Goal: Communication & Community: Answer question/provide support

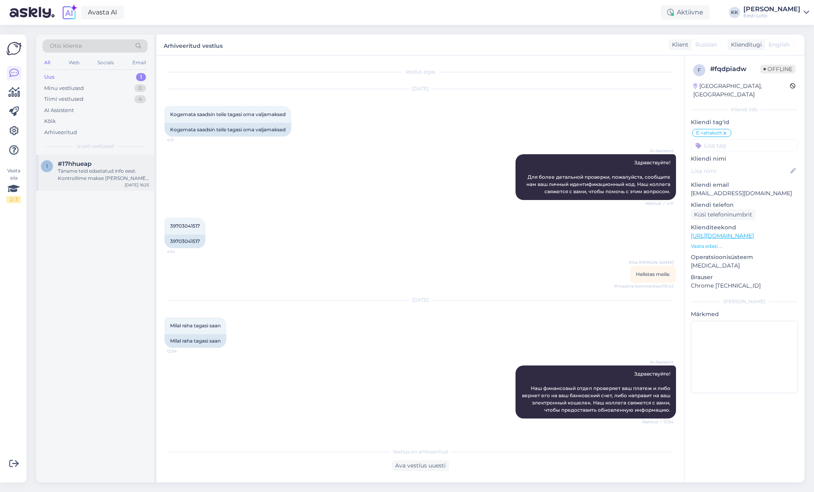
click at [111, 172] on div "Täname teid edastatud info eest. Kontrollime makse [PERSON_NAME] suuname selle …" at bounding box center [104, 174] width 92 height 14
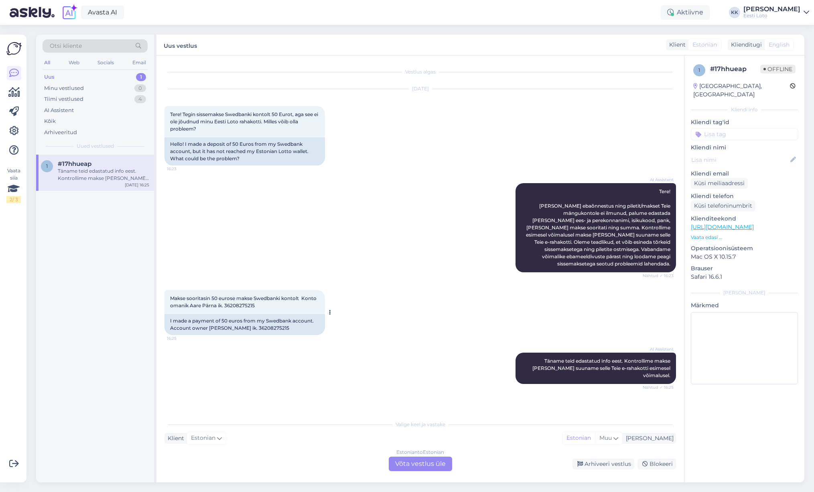
click at [246, 299] on span "Makse sooritasin 50 eurose makse Swedbanki kontolt Konto omanik Aare Pärna ik. …" at bounding box center [244, 301] width 148 height 13
drag, startPoint x: 246, startPoint y: 299, endPoint x: 323, endPoint y: 310, distance: 77.5
click at [248, 299] on span "Makse sooritasin 50 eurose makse Swedbanki kontolt Konto omanik Aare Pärna ik. …" at bounding box center [244, 301] width 148 height 13
copy span "36208275215"
click at [57, 131] on div "Arhiveeritud" at bounding box center [60, 132] width 33 height 8
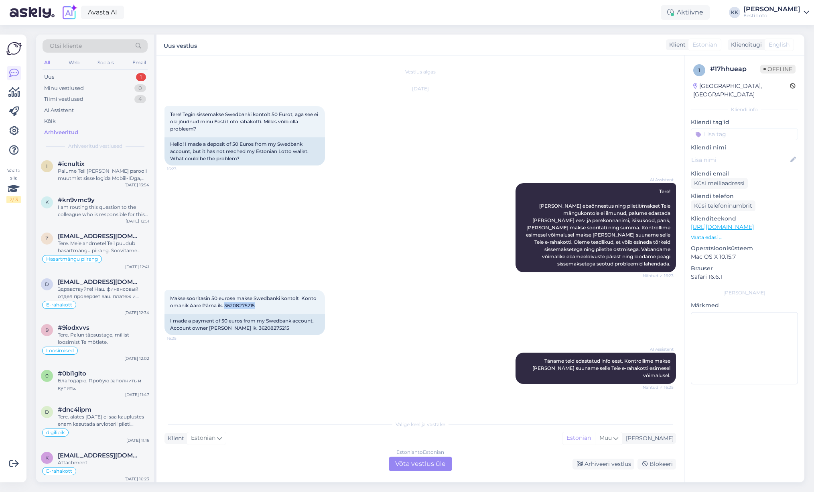
click at [112, 48] on div "Otsi kliente" at bounding box center [95, 45] width 105 height 13
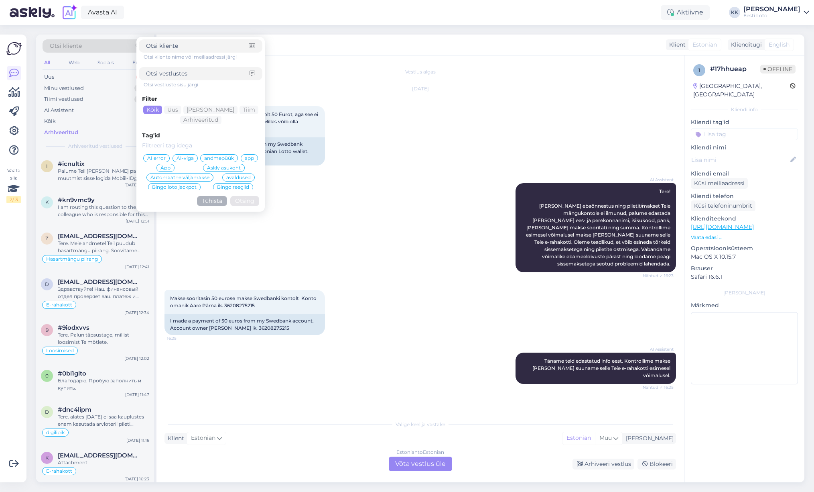
click at [164, 73] on input at bounding box center [198, 73] width 104 height 8
type input "sissemakse"
click button "Otsing" at bounding box center [244, 201] width 29 height 10
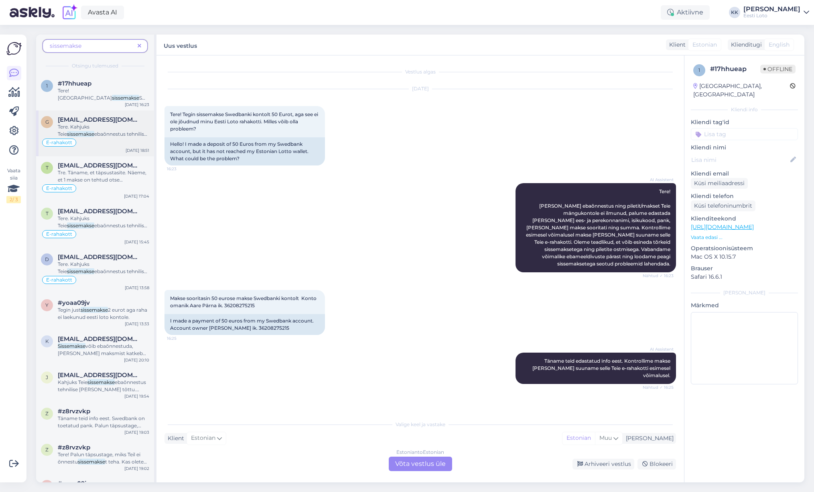
click at [95, 136] on span "ebaõnnestus tehnilise [PERSON_NAME] tõttu. Kontrollisime makse [PERSON_NAME] ka…" at bounding box center [104, 152] width 92 height 42
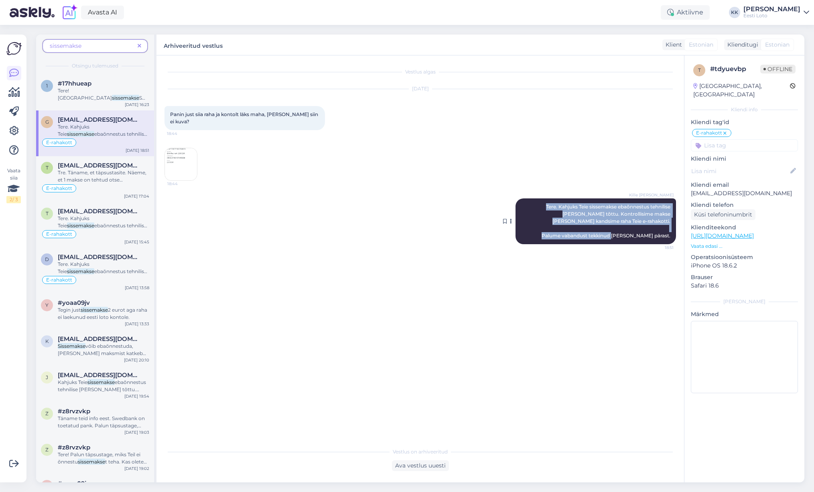
drag, startPoint x: 527, startPoint y: 206, endPoint x: 668, endPoint y: 243, distance: 145.3
click at [668, 243] on div "Kille Nevolihhin Tere. Kahjuks Teie sissemakse ebaõnnestus tehnilise [PERSON_NA…" at bounding box center [596, 221] width 161 height 46
copy span "Tere. Kahjuks Teie sissemakse ebaõnnestus tehnilise [PERSON_NAME] tõttu. Kontro…"
click at [138, 46] on icon at bounding box center [140, 46] width 4 height 6
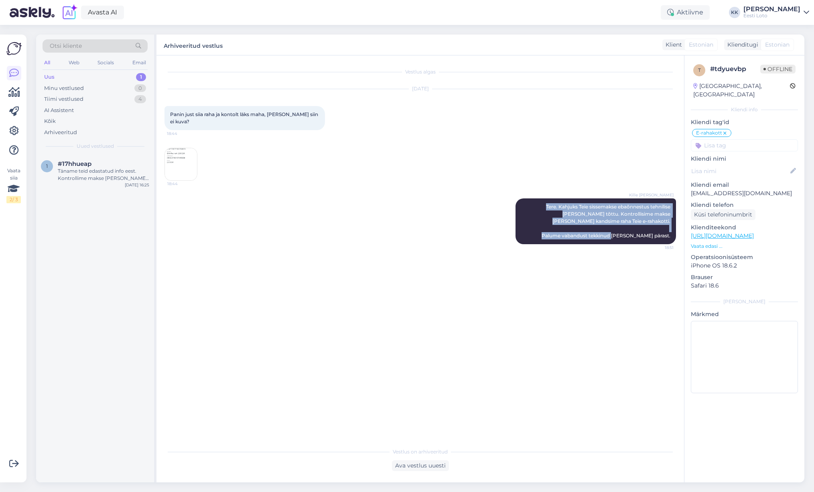
click at [92, 76] on div "Uus 1" at bounding box center [95, 76] width 105 height 11
click at [84, 185] on div "1 #17hhueap Täname teid edastatud info eest. Kontrollime makse [PERSON_NAME] su…" at bounding box center [95, 173] width 118 height 36
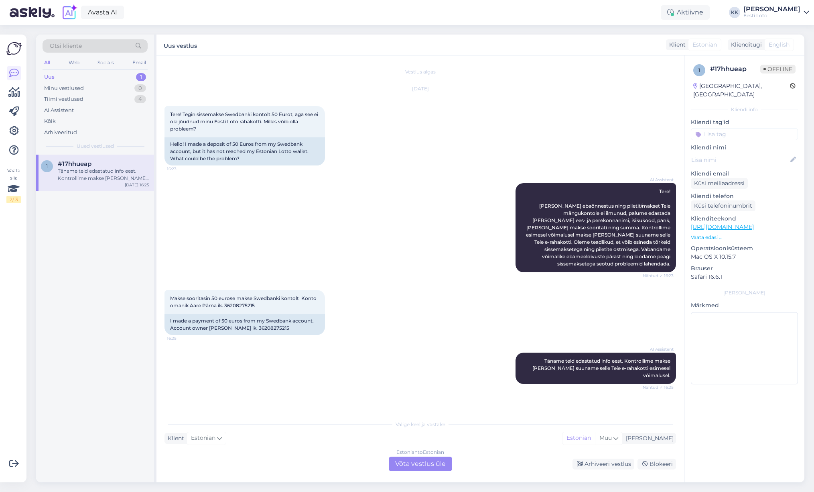
click at [433, 467] on div "Estonian to Estonian Võta vestlus üle" at bounding box center [420, 463] width 63 height 14
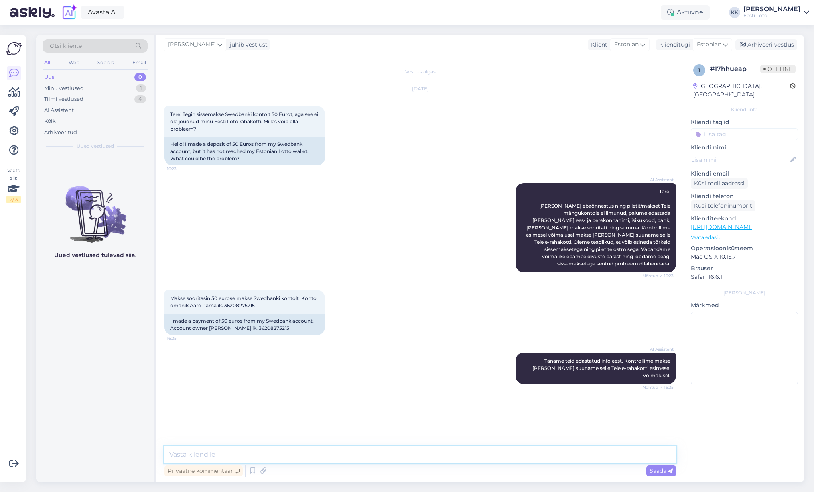
click at [381, 453] on textarea at bounding box center [421, 454] width 512 height 17
paste textarea "Tere. Kahjuks Teie sissemakse ebaõnnestus tehnilise [PERSON_NAME] tõttu. Kontro…"
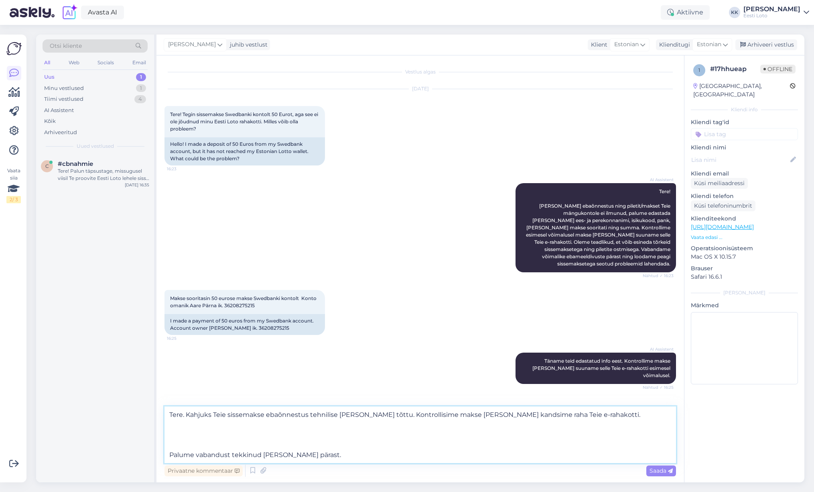
click at [167, 454] on textarea "Tere. Kahjuks Teie sissemakse ebaõnnestus tehnilise [PERSON_NAME] tõttu. Kontro…" at bounding box center [421, 434] width 512 height 57
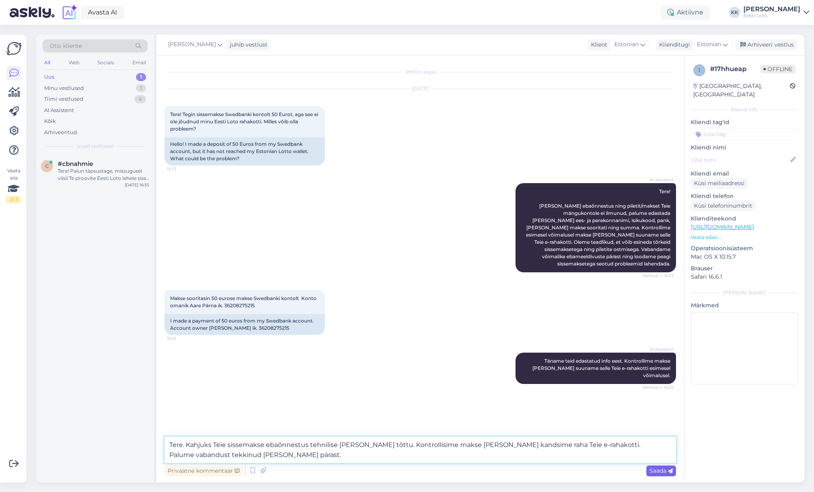
type textarea "Tere. Kahjuks Teie sissemakse ebaõnnestus tehnilise [PERSON_NAME] tõttu. Kontro…"
click at [661, 471] on span "Saada" at bounding box center [661, 470] width 23 height 7
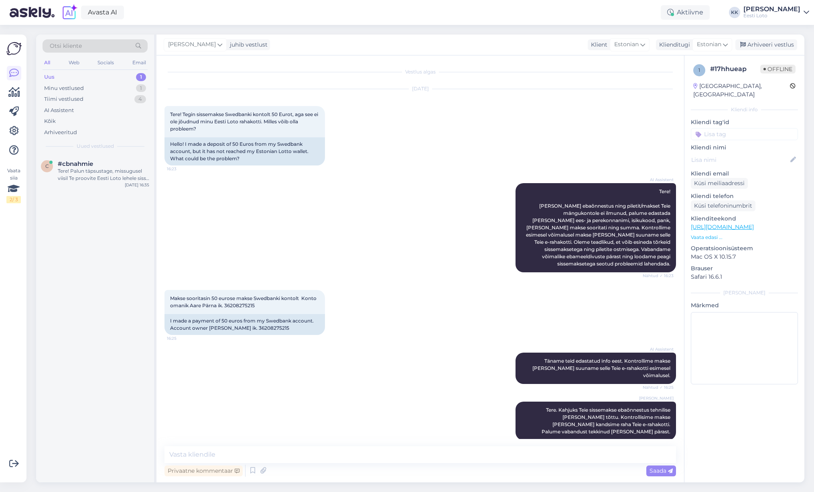
click at [745, 128] on input at bounding box center [744, 134] width 107 height 12
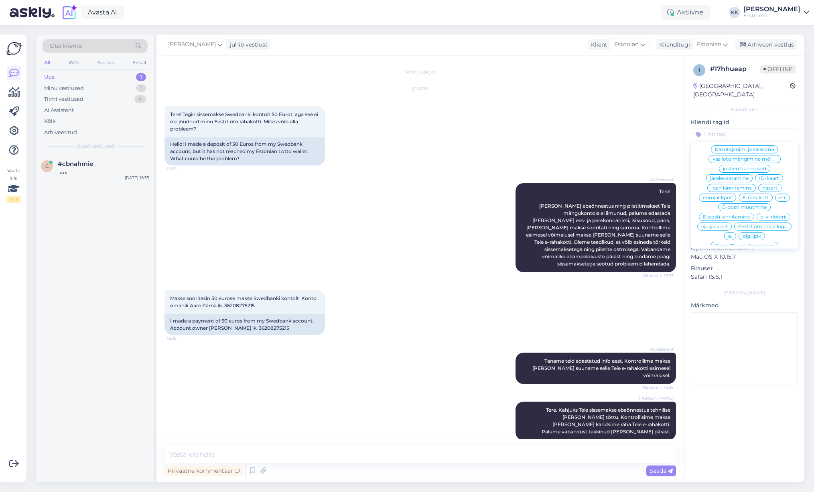
scroll to position [400, 0]
click at [767, 195] on div "E-rahakott" at bounding box center [756, 199] width 34 height 8
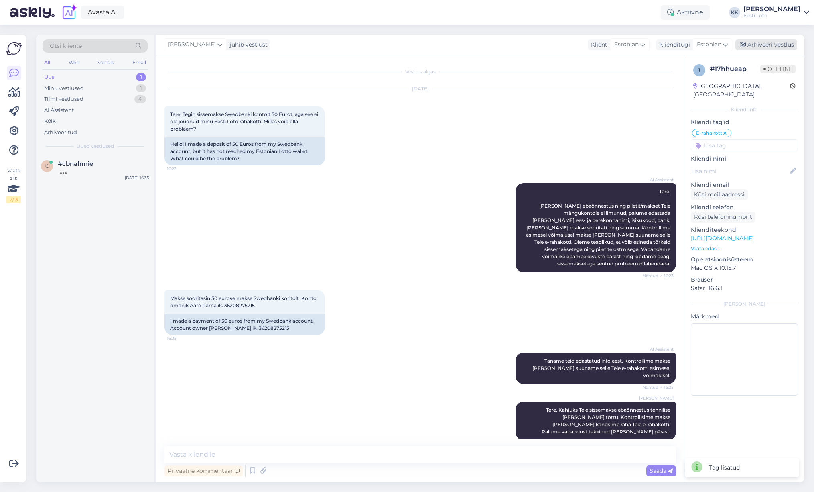
click at [771, 46] on div "Arhiveeri vestlus" at bounding box center [767, 44] width 62 height 11
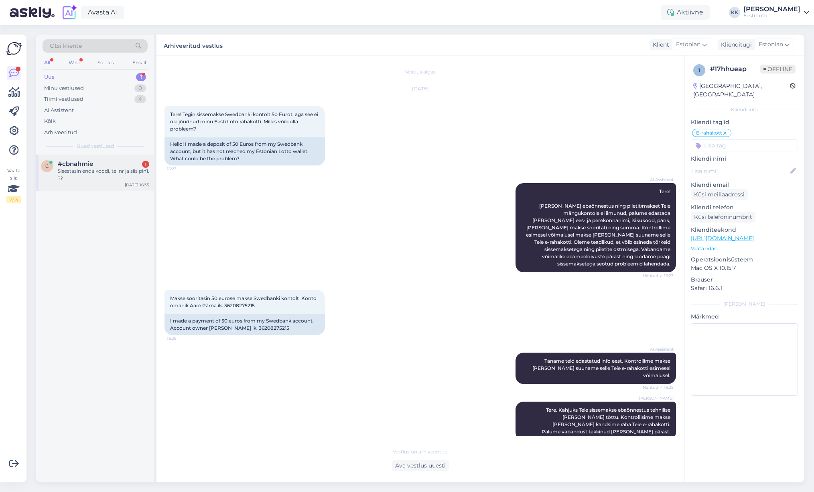
click at [108, 169] on div "Sisestasin enda koodi, tel nr ja siis pin1. ??" at bounding box center [104, 174] width 92 height 14
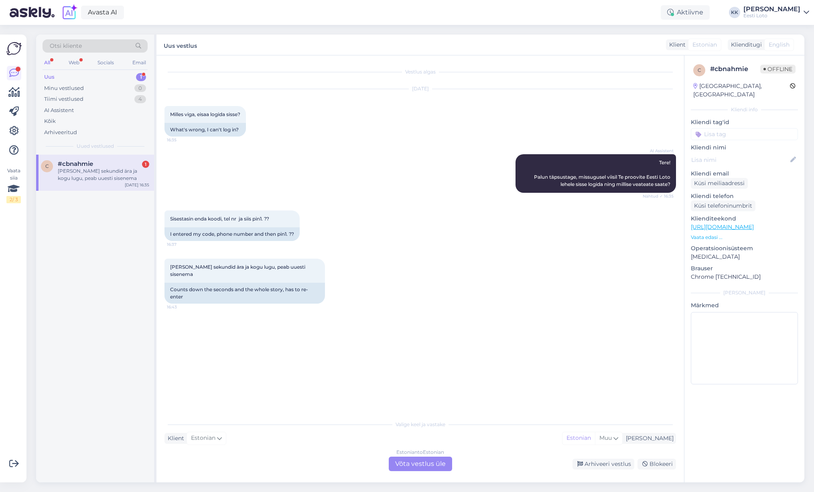
click at [103, 175] on div "[PERSON_NAME] sekundid ära ja kogu lugu, peab uuesti sisenema" at bounding box center [104, 174] width 92 height 14
click at [64, 122] on div "Kõik" at bounding box center [95, 121] width 105 height 11
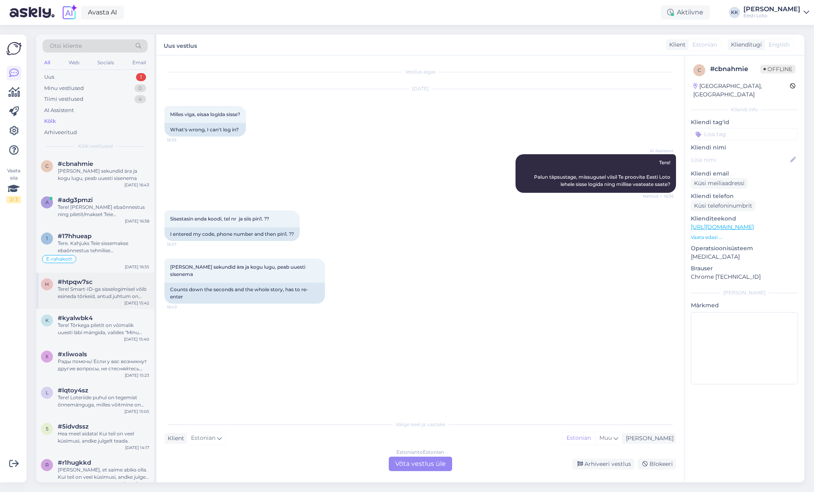
click at [94, 299] on div "Tere! Smart-ID-ga sisselogimisel võib esineda tõrkeid, antud juhtum on juba mei…" at bounding box center [104, 292] width 92 height 14
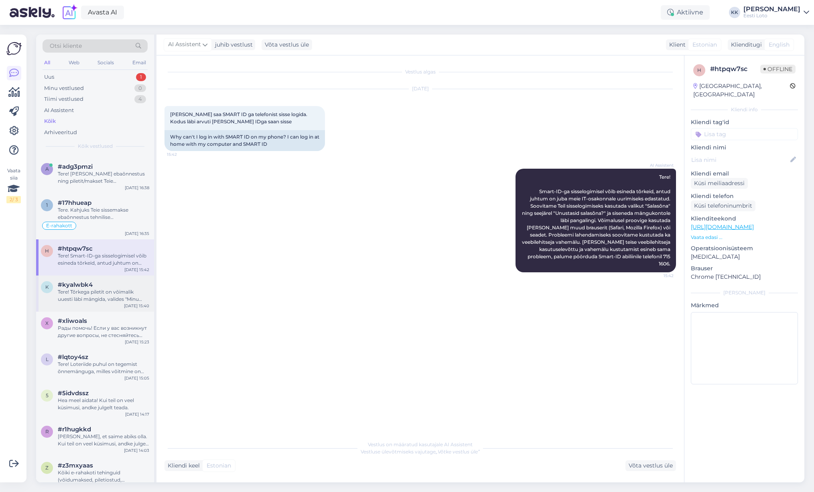
scroll to position [33, 0]
click at [91, 288] on span "#kyalwbk4" at bounding box center [75, 284] width 35 height 7
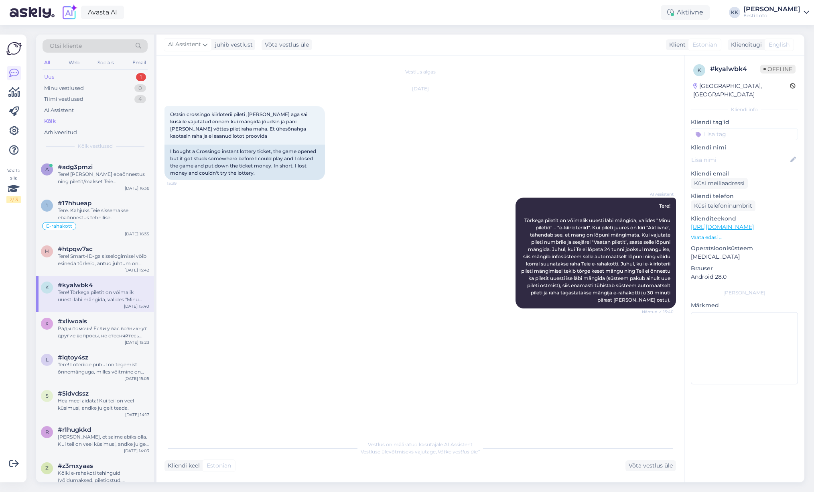
click at [68, 72] on div "Uus 1" at bounding box center [95, 76] width 105 height 11
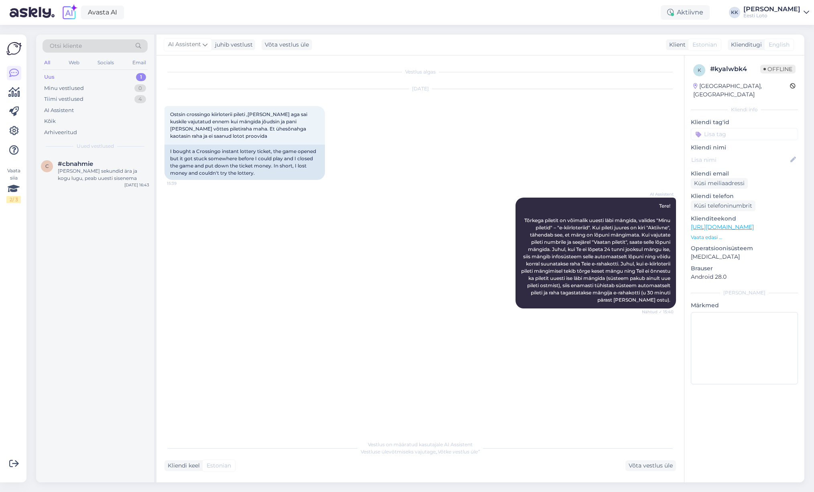
click at [67, 76] on div "Uus 1" at bounding box center [95, 76] width 105 height 11
click at [84, 183] on div "c #cbnahmie [PERSON_NAME] sekundid ära ja kogu lugu, peab uuesti sisenema [DATE…" at bounding box center [95, 173] width 118 height 36
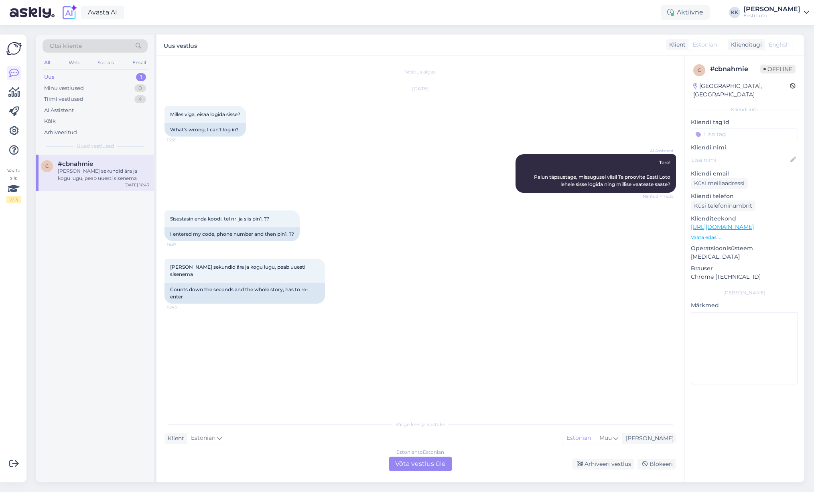
click at [89, 179] on div "[PERSON_NAME] sekundid ära ja kogu lugu, peab uuesti sisenema" at bounding box center [104, 174] width 92 height 14
click at [76, 133] on div "Arhiveeritud" at bounding box center [60, 132] width 33 height 8
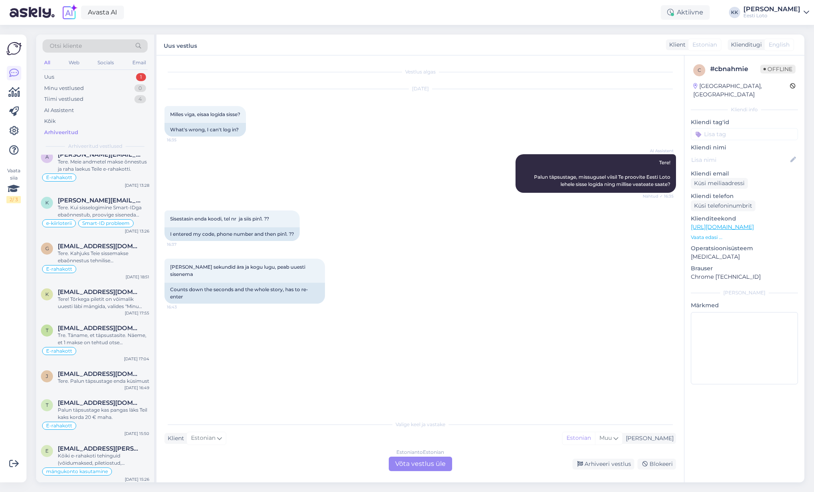
scroll to position [660, 0]
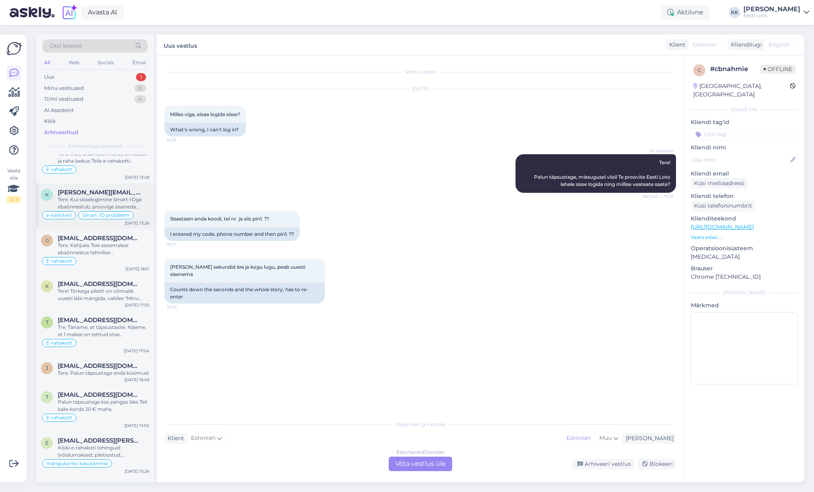
click at [103, 195] on span "[PERSON_NAME][EMAIL_ADDRESS][DOMAIN_NAME]" at bounding box center [99, 192] width 83 height 7
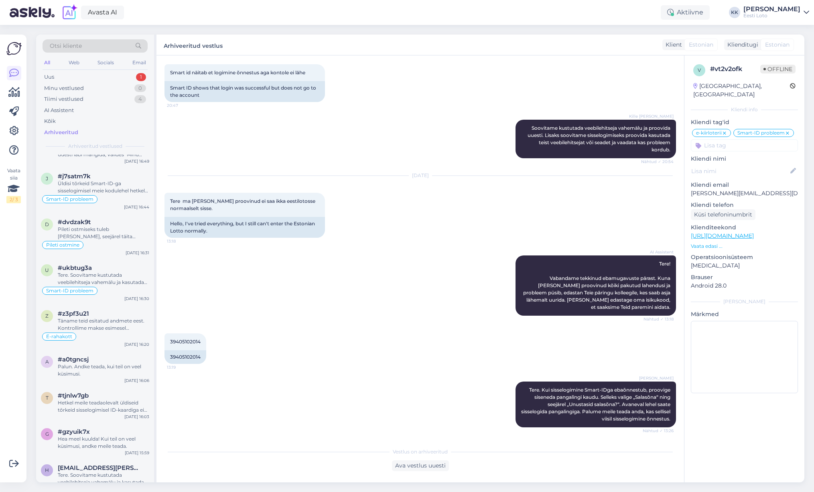
scroll to position [3743, 0]
click at [110, 284] on div "Tere. Soovitame kustutada veebilehitseja vahemälu ja kasutada võimaluse korral …" at bounding box center [104, 276] width 92 height 14
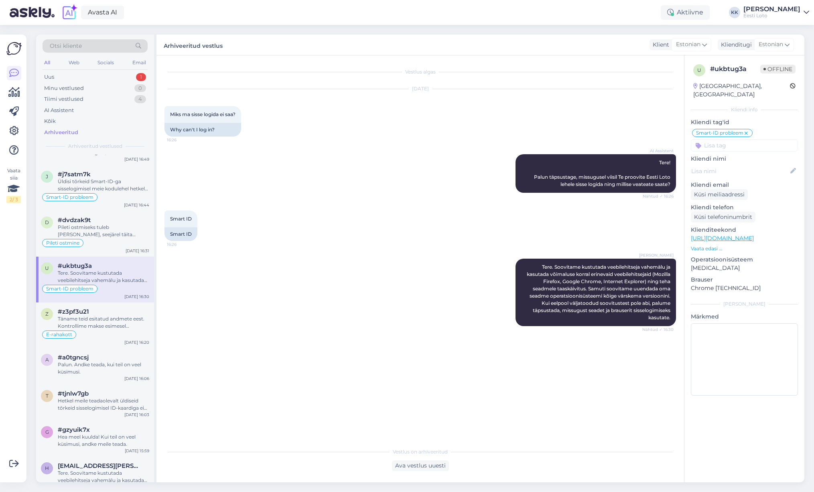
scroll to position [0, 0]
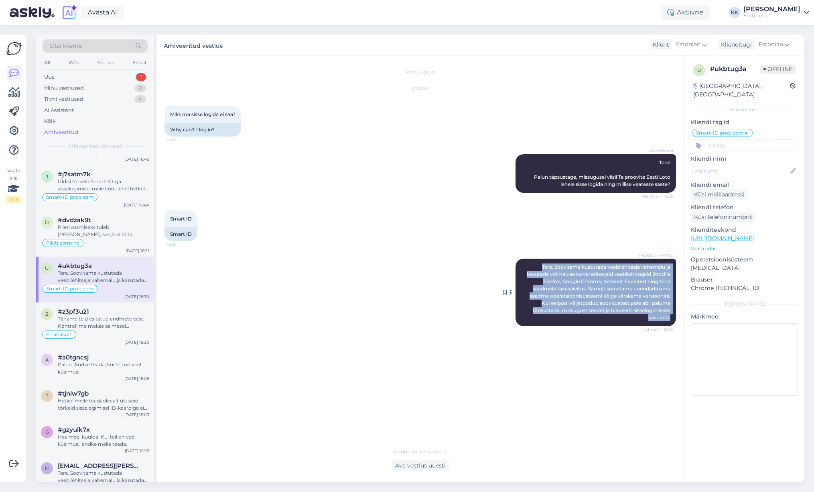
drag, startPoint x: 540, startPoint y: 266, endPoint x: 667, endPoint y: 326, distance: 140.6
click at [667, 326] on div "[PERSON_NAME] Tere. Soovitame kustutada veebilehitseja vahemälu ja kasutada või…" at bounding box center [596, 291] width 161 height 67
copy span "Tere. Soovitame kustutada veebilehitseja vahemälu ja kasutada võimaluse korral …"
click at [86, 78] on div "Uus 1" at bounding box center [95, 76] width 105 height 11
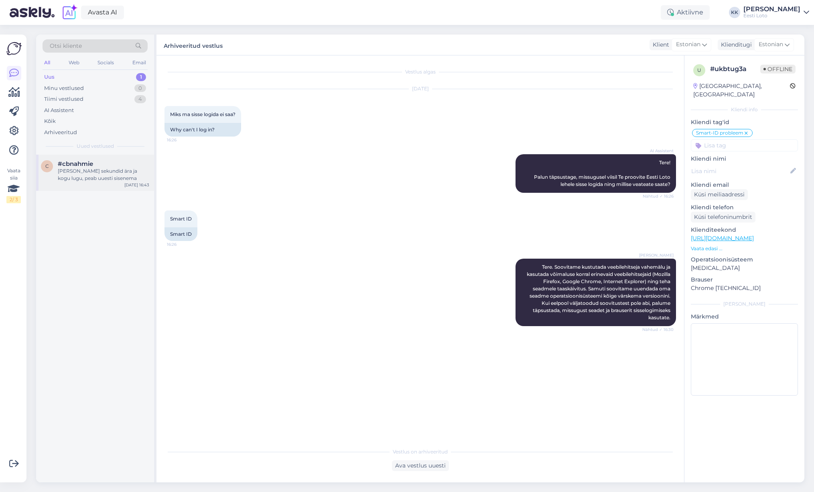
click at [87, 178] on div "[PERSON_NAME] sekundid ära ja kogu lugu, peab uuesti sisenema" at bounding box center [104, 174] width 92 height 14
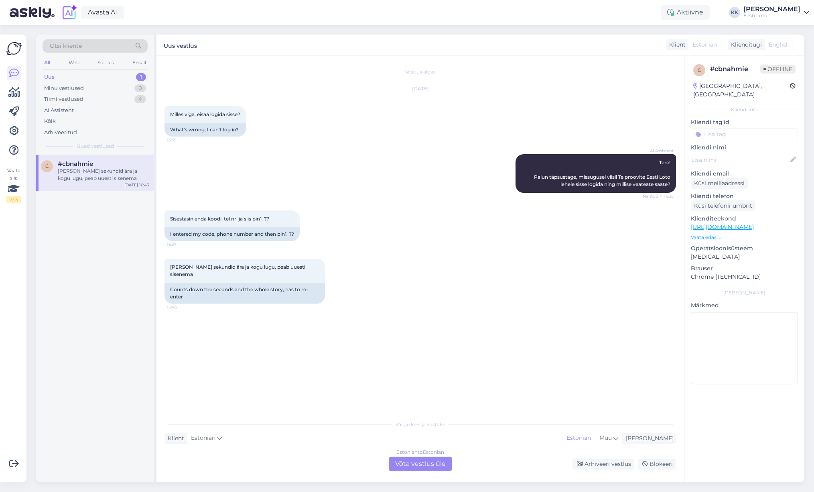
click at [410, 462] on div "Estonian to Estonian Võta vestlus üle" at bounding box center [420, 463] width 63 height 14
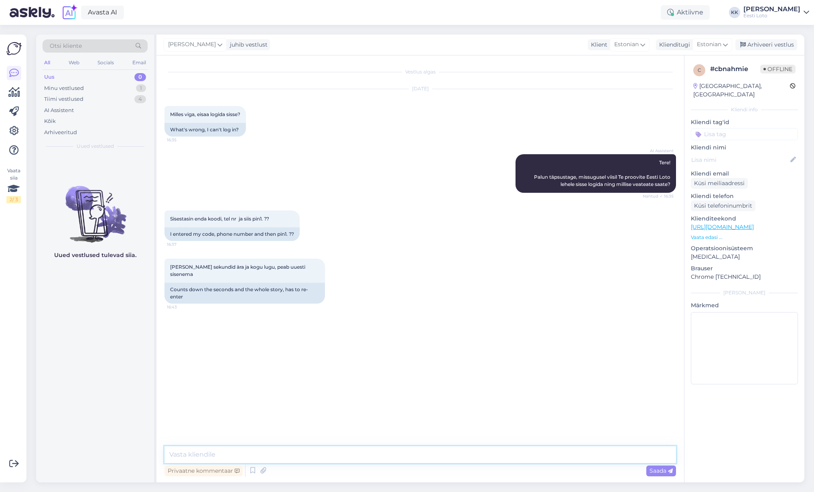
click at [379, 452] on textarea at bounding box center [421, 454] width 512 height 17
paste textarea "Tere. Soovitame kustutada veebilehitseja vahemälu ja kasutada võimaluse korral …"
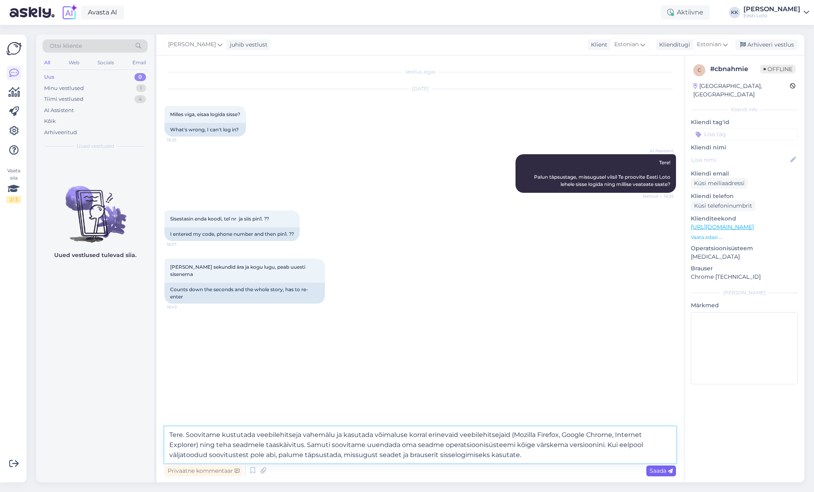
type textarea "Tere. Soovitame kustutada veebilehitseja vahemälu ja kasutada võimaluse korral …"
click at [653, 467] on span "Saada" at bounding box center [661, 470] width 23 height 7
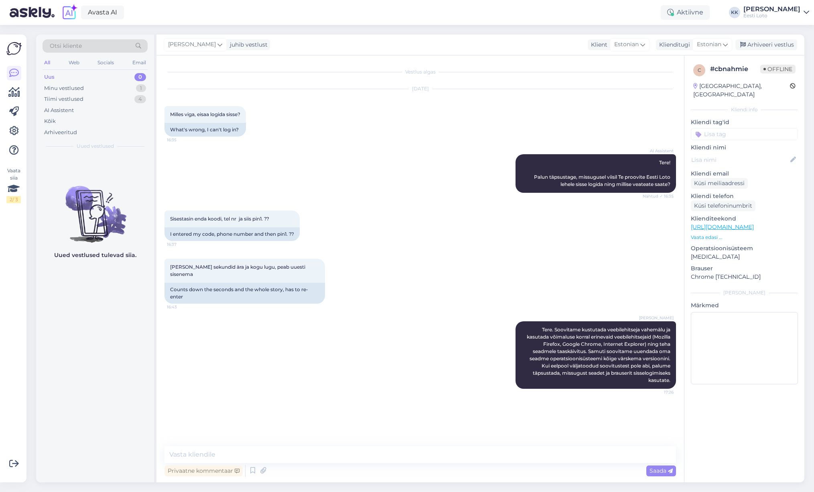
click at [729, 128] on input at bounding box center [744, 134] width 107 height 12
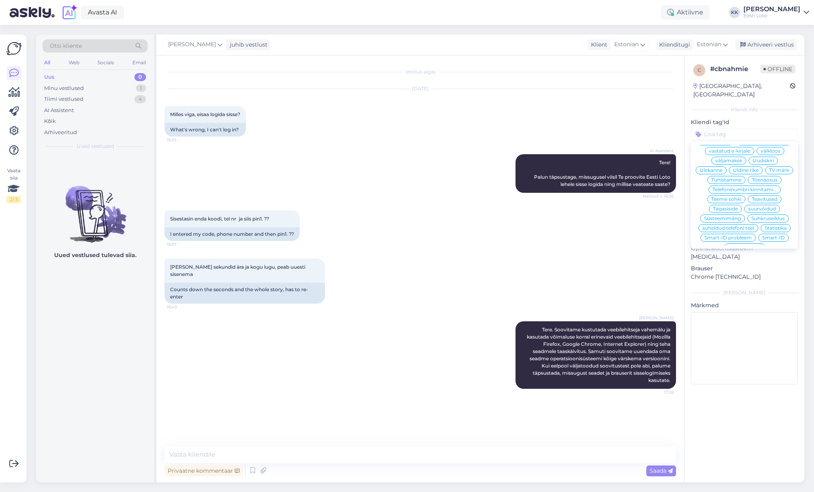
scroll to position [57, 0]
drag, startPoint x: 748, startPoint y: 215, endPoint x: 771, endPoint y: 192, distance: 31.8
click at [748, 232] on span "Smart-ID probleem" at bounding box center [728, 234] width 47 height 5
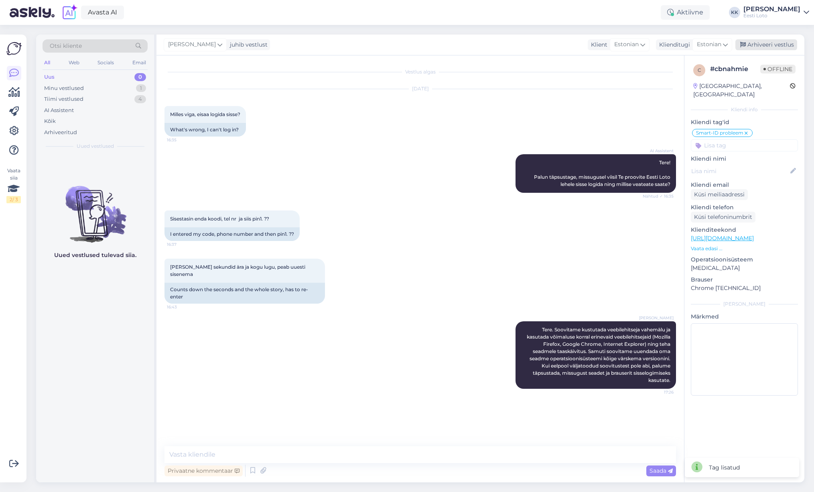
click at [768, 43] on div "Arhiveeri vestlus" at bounding box center [767, 44] width 62 height 11
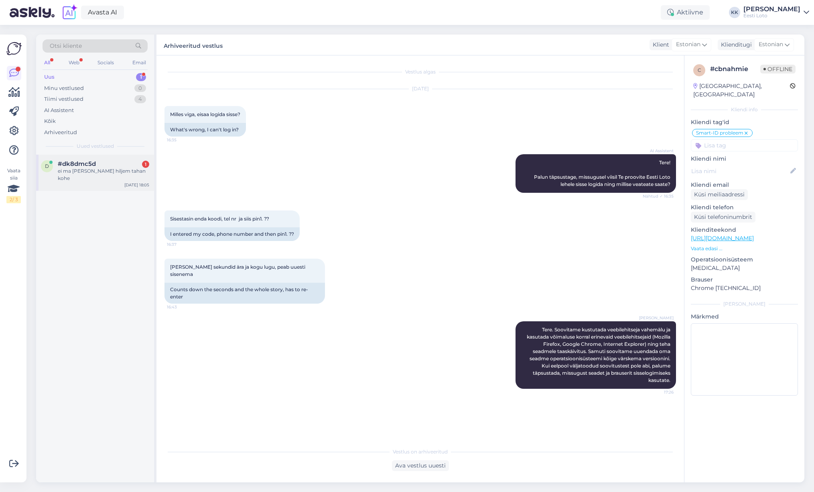
click at [95, 175] on div "d #dk8dmc5d 1 ei ma [PERSON_NAME] hiljem tahan kohe [DATE] 18:05" at bounding box center [95, 173] width 118 height 36
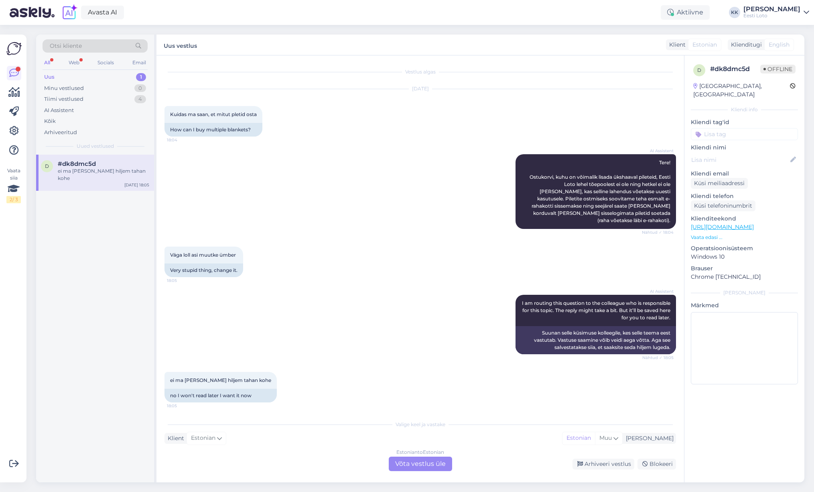
click at [101, 172] on div "ei ma [PERSON_NAME] hiljem tahan kohe" at bounding box center [104, 174] width 92 height 14
